Goal: Information Seeking & Learning: Learn about a topic

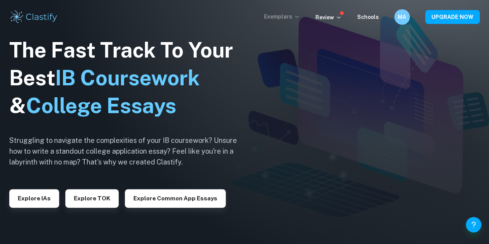
click at [295, 17] on p "Exemplars" at bounding box center [282, 16] width 36 height 8
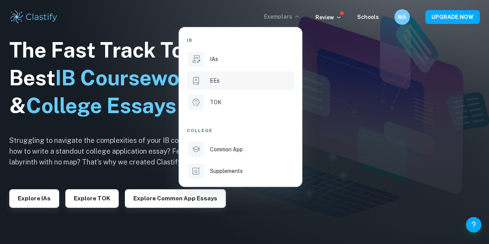
click at [238, 80] on div "EEs" at bounding box center [251, 80] width 83 height 8
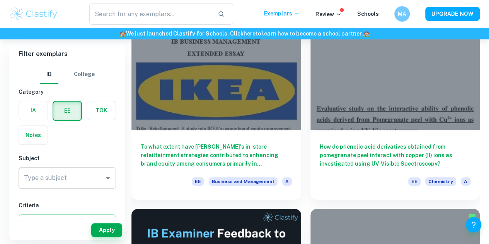
click at [59, 168] on div "Type a subject" at bounding box center [67, 178] width 97 height 22
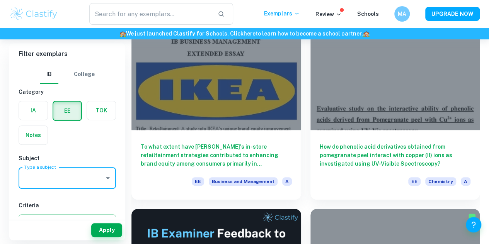
drag, startPoint x: 58, startPoint y: 179, endPoint x: 56, endPoint y: 138, distance: 41.8
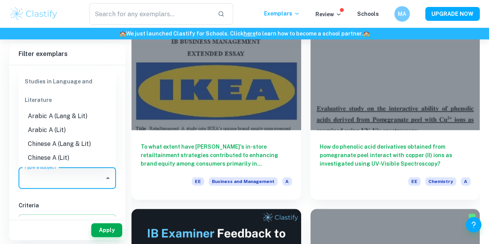
click at [61, 182] on input "Type a subject" at bounding box center [61, 178] width 79 height 15
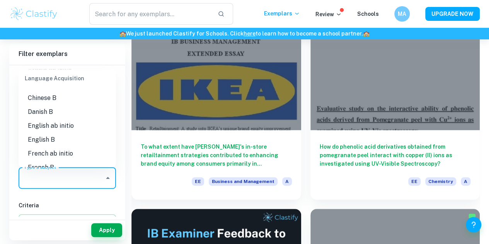
scroll to position [413, 0]
click at [47, 140] on li "English B" at bounding box center [67, 139] width 97 height 14
type input "English B"
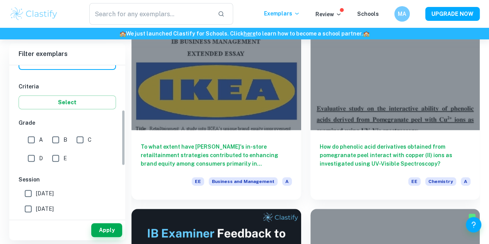
scroll to position [119, 0]
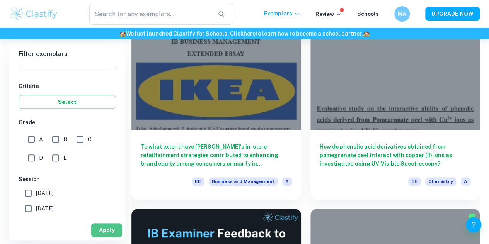
click at [104, 223] on button "Apply" at bounding box center [106, 230] width 31 height 14
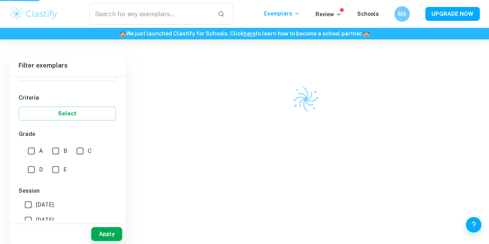
scroll to position [39, 0]
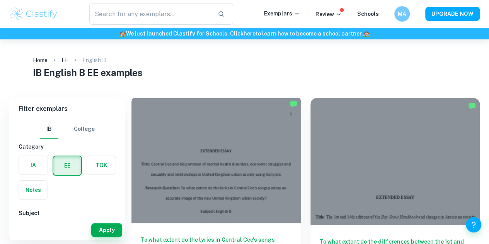
click at [203, 127] on div at bounding box center [216, 159] width 170 height 127
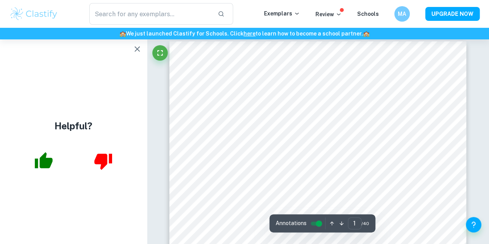
scroll to position [6, 0]
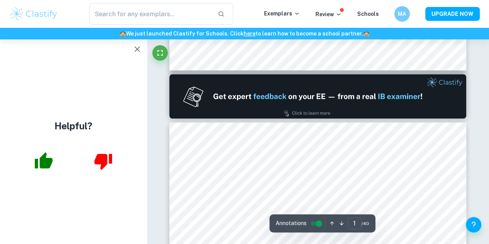
type input "2"
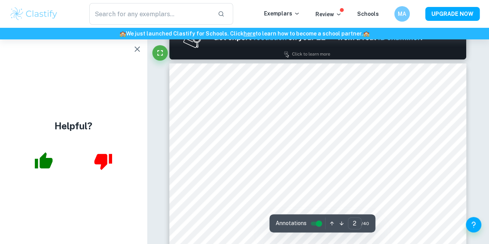
scroll to position [457, 0]
